Goal: Information Seeking & Learning: Learn about a topic

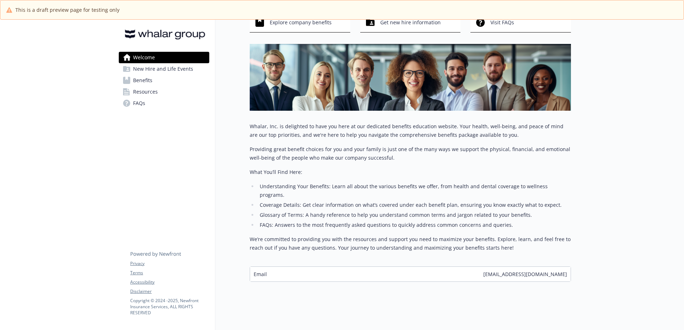
click at [147, 67] on span "New Hire and Life Events" at bounding box center [163, 68] width 60 height 11
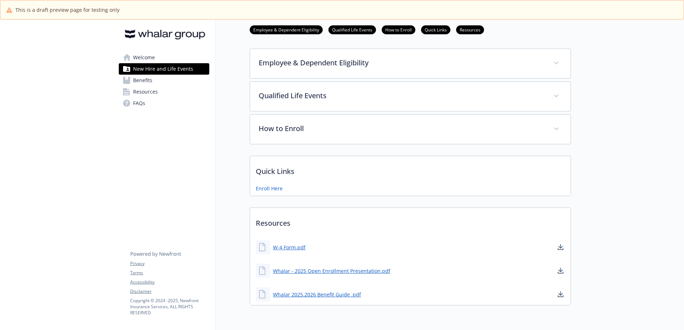
scroll to position [69, 0]
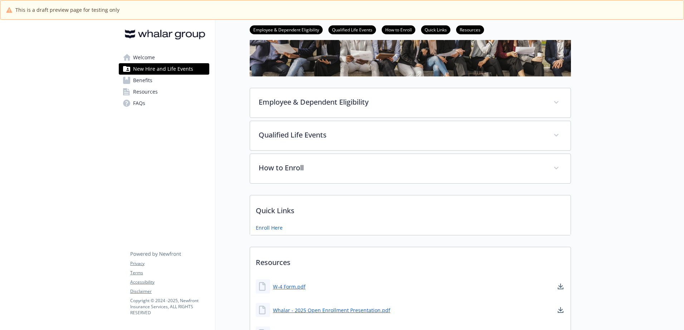
click at [166, 84] on link "Benefits" at bounding box center [164, 80] width 90 height 11
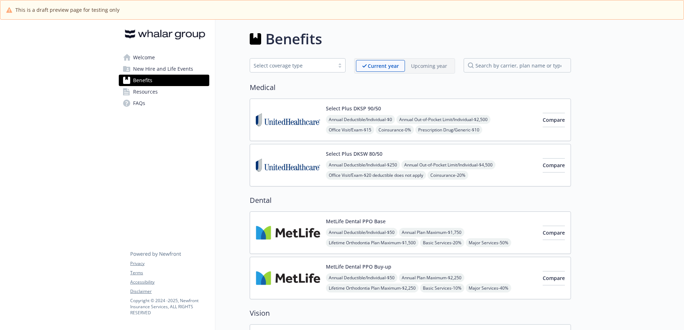
click at [300, 135] on img at bounding box center [288, 120] width 64 height 30
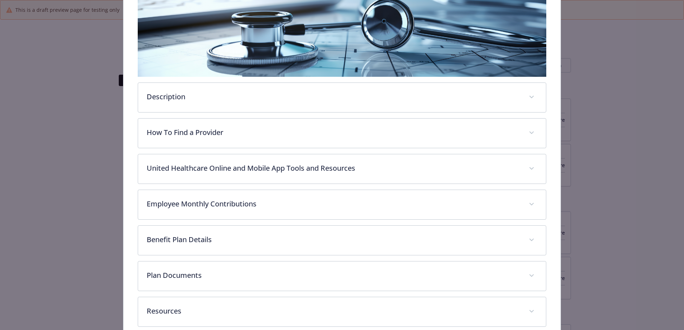
scroll to position [165, 0]
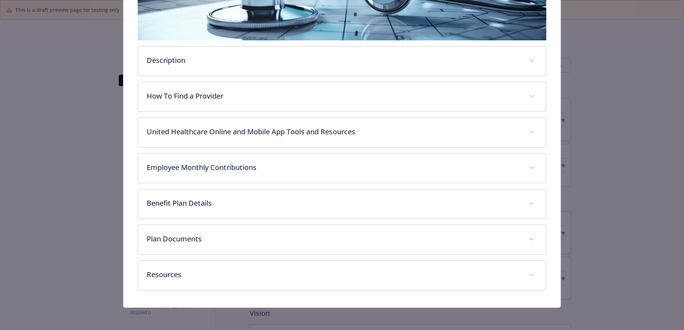
click at [41, 137] on div "Medical - Select Plus DKSP 90/50 - Medical PPO Select Plus DKSP 90/50 Website […" at bounding box center [342, 165] width 684 height 330
